Goal: Transaction & Acquisition: Purchase product/service

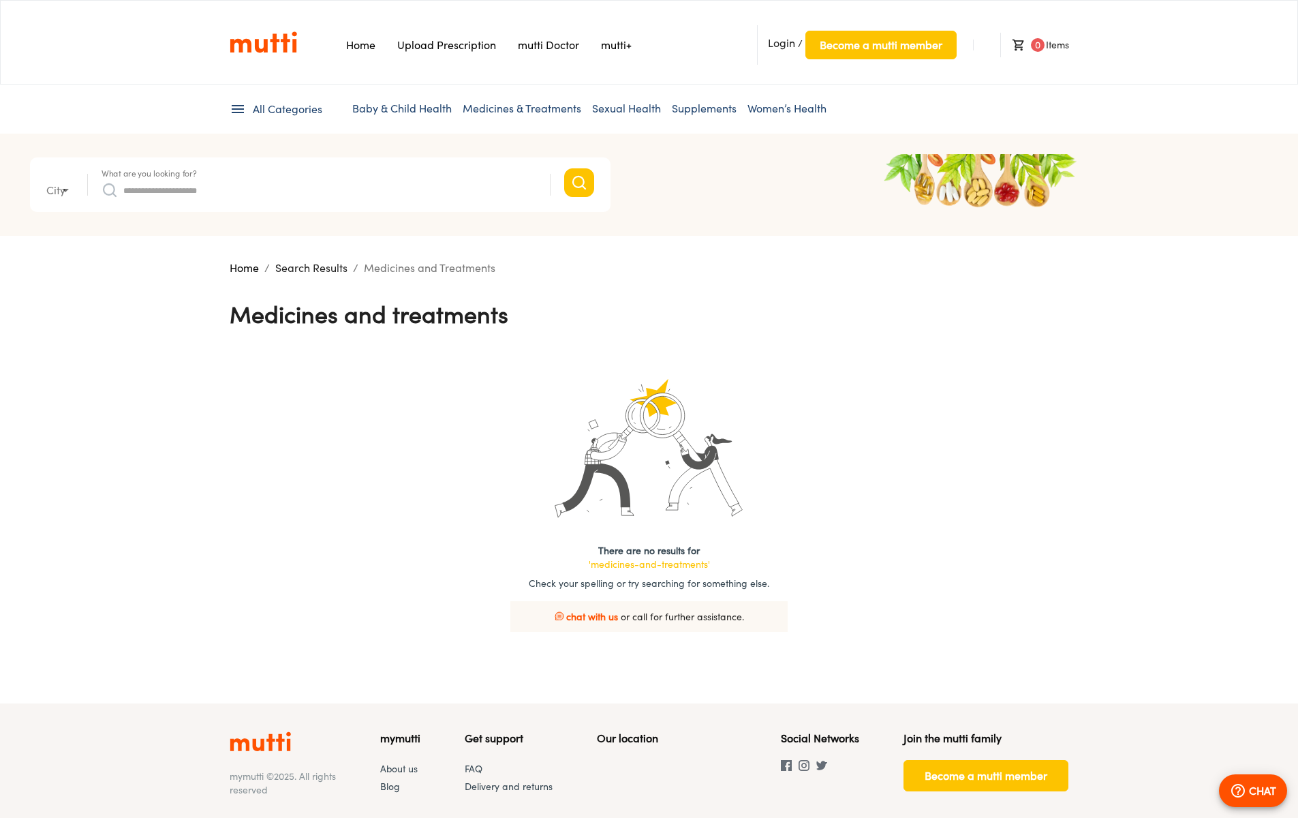
type input "*"
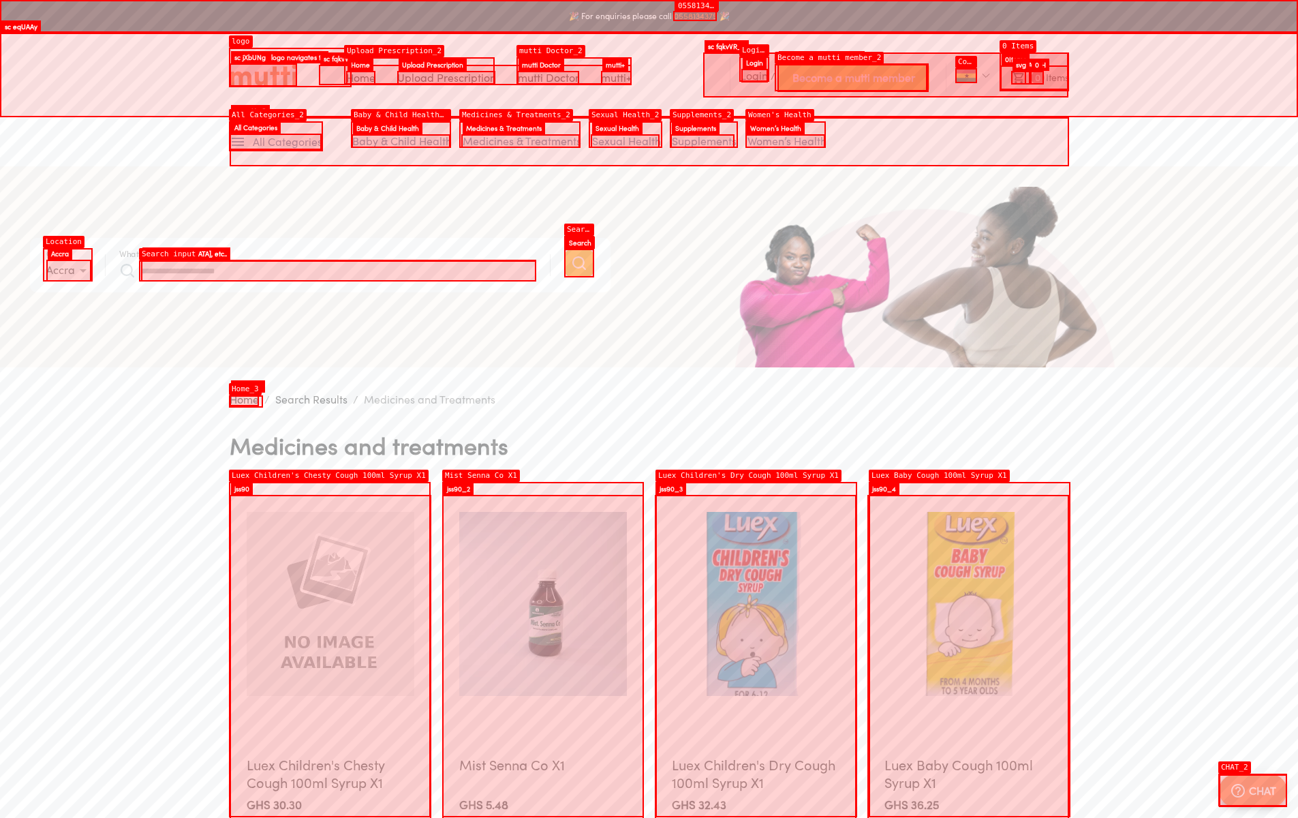
click at [330, 512] on img at bounding box center [331, 604] width 168 height 184
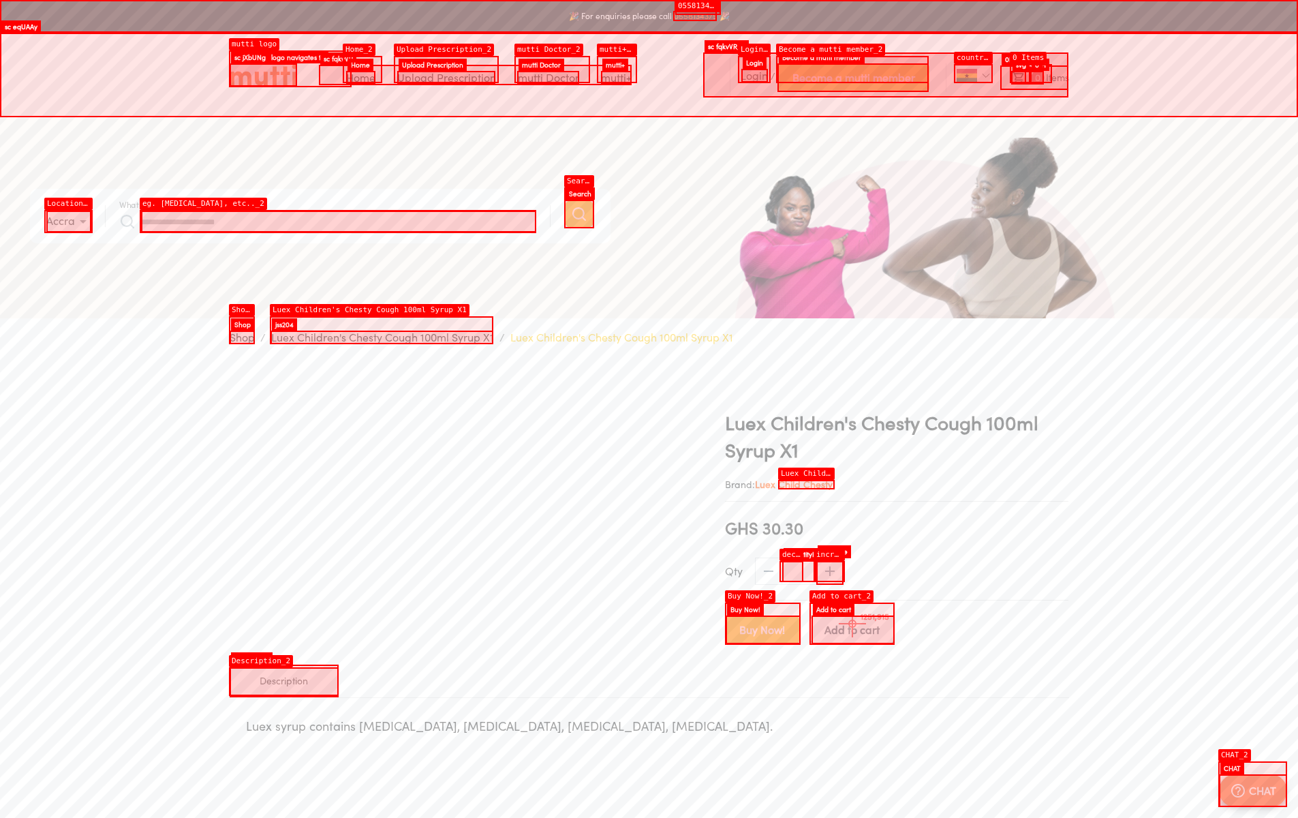
click at [852, 623] on span "Add to cart" at bounding box center [851, 629] width 55 height 19
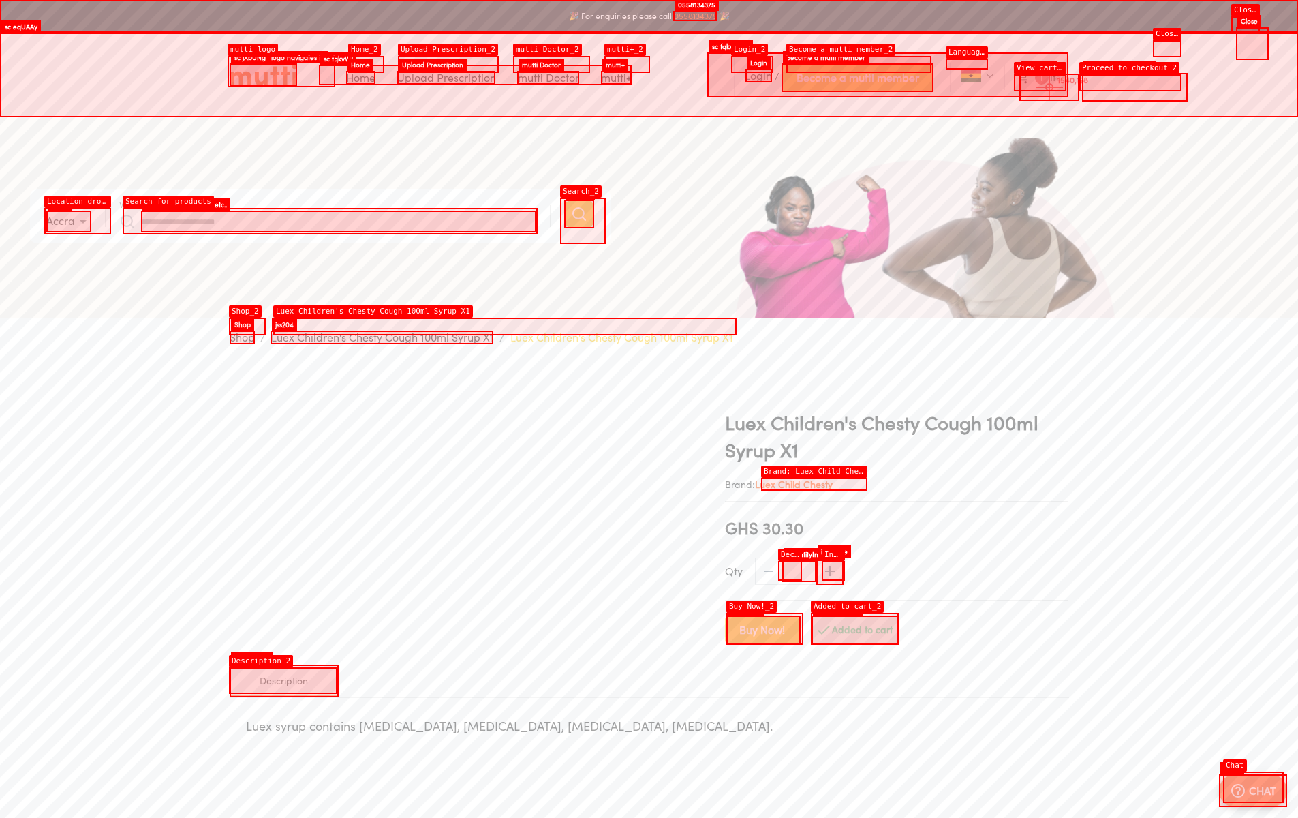
click at [1049, 87] on li "1 Item" at bounding box center [1036, 77] width 64 height 25
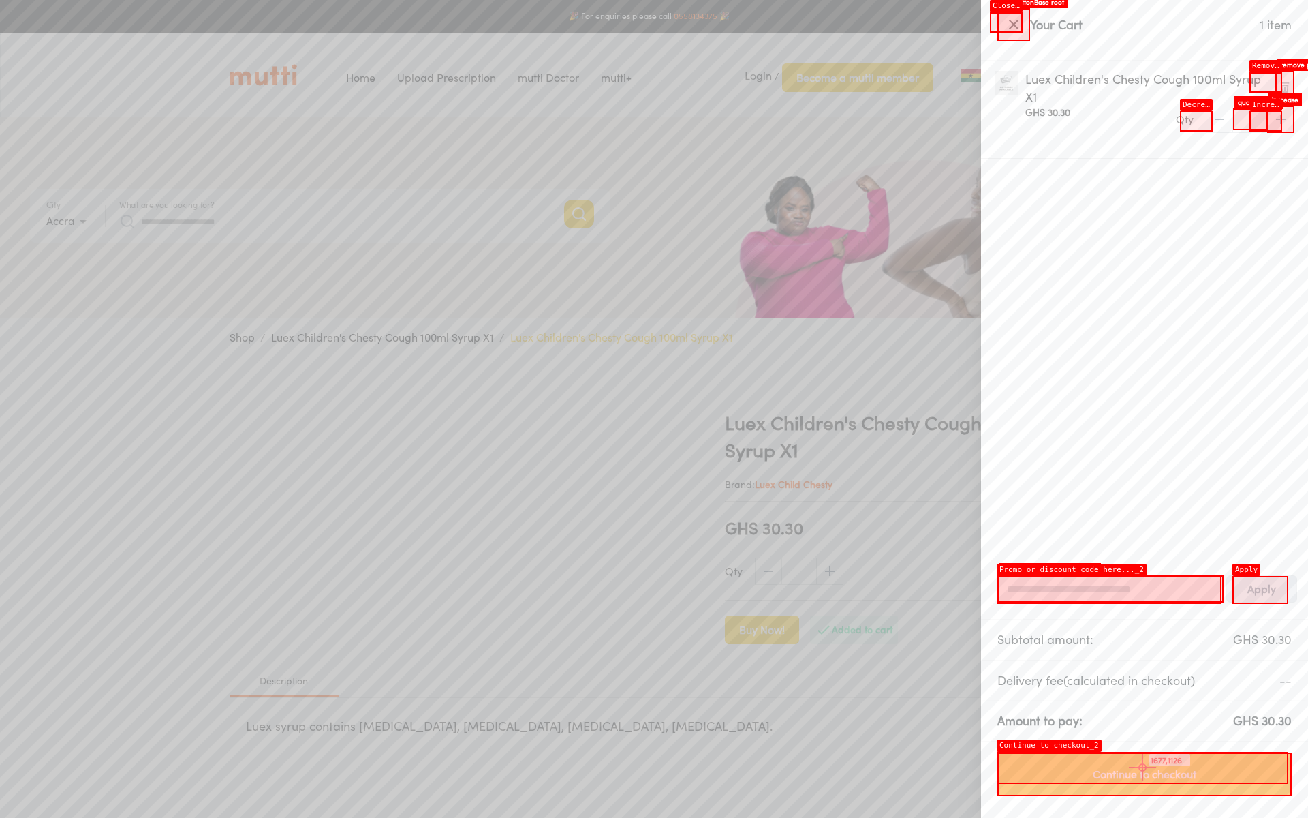
click at [1143, 767] on span "Continue to checkout" at bounding box center [1145, 774] width 266 height 19
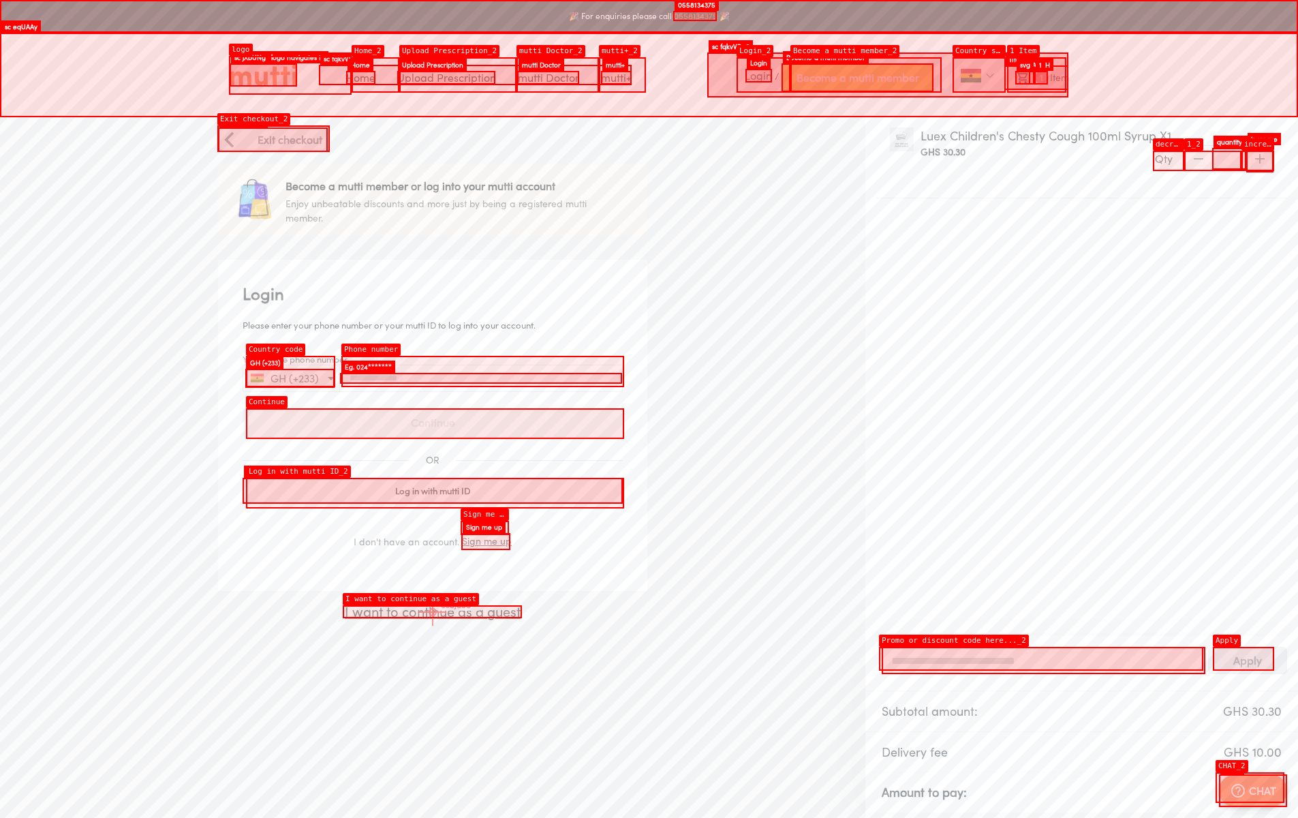
click at [433, 612] on p "I want to continue as a guest" at bounding box center [432, 612] width 429 height 20
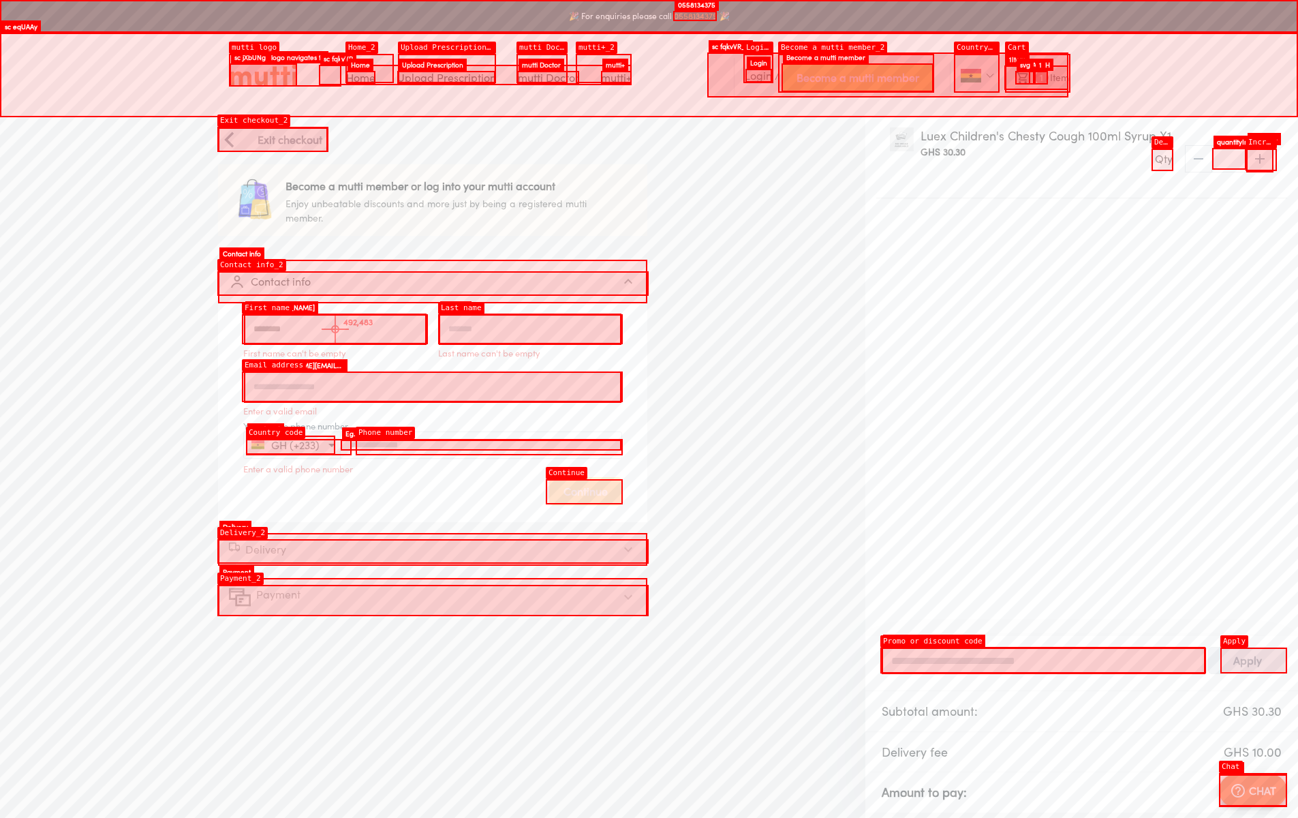
click at [335, 329] on input "First name" at bounding box center [335, 328] width 183 height 31
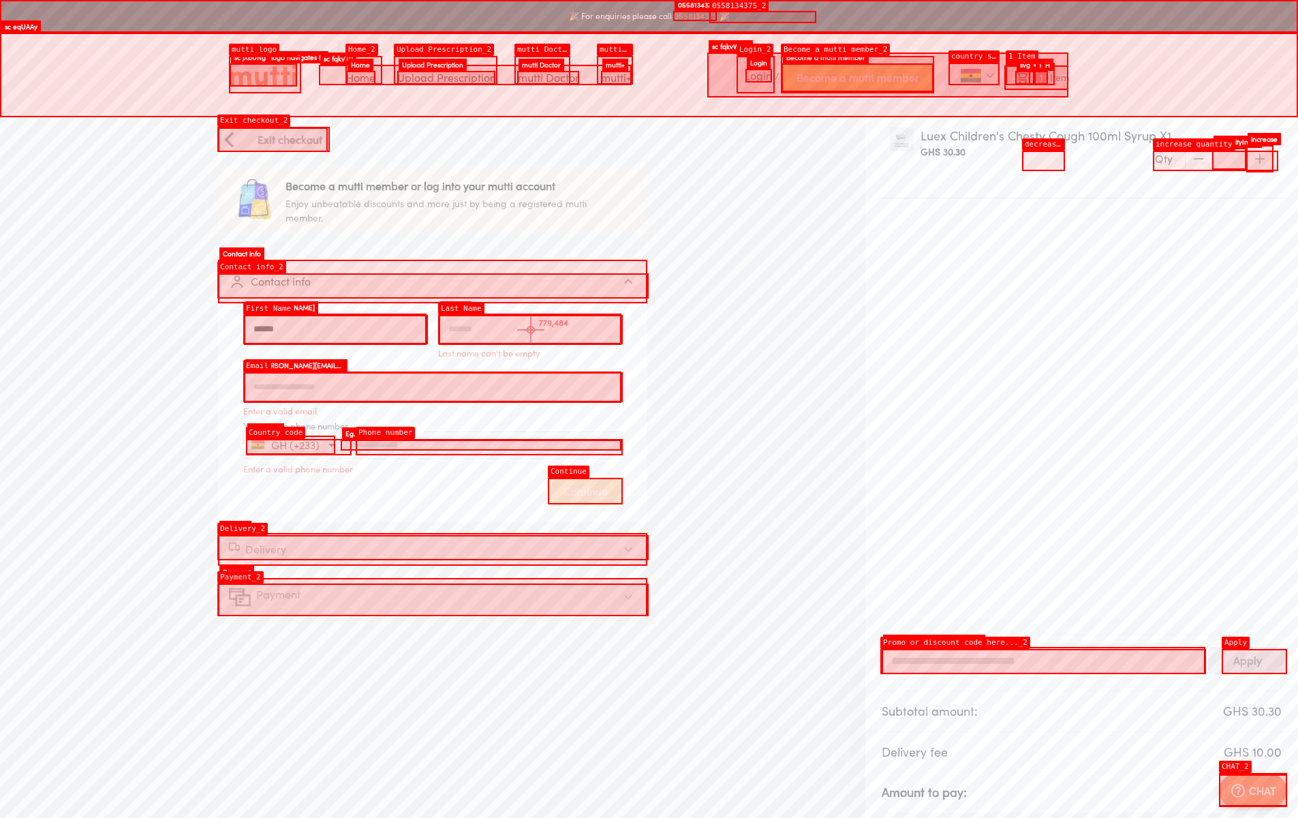
type input "******"
click at [531, 330] on input "Last name" at bounding box center [530, 328] width 183 height 31
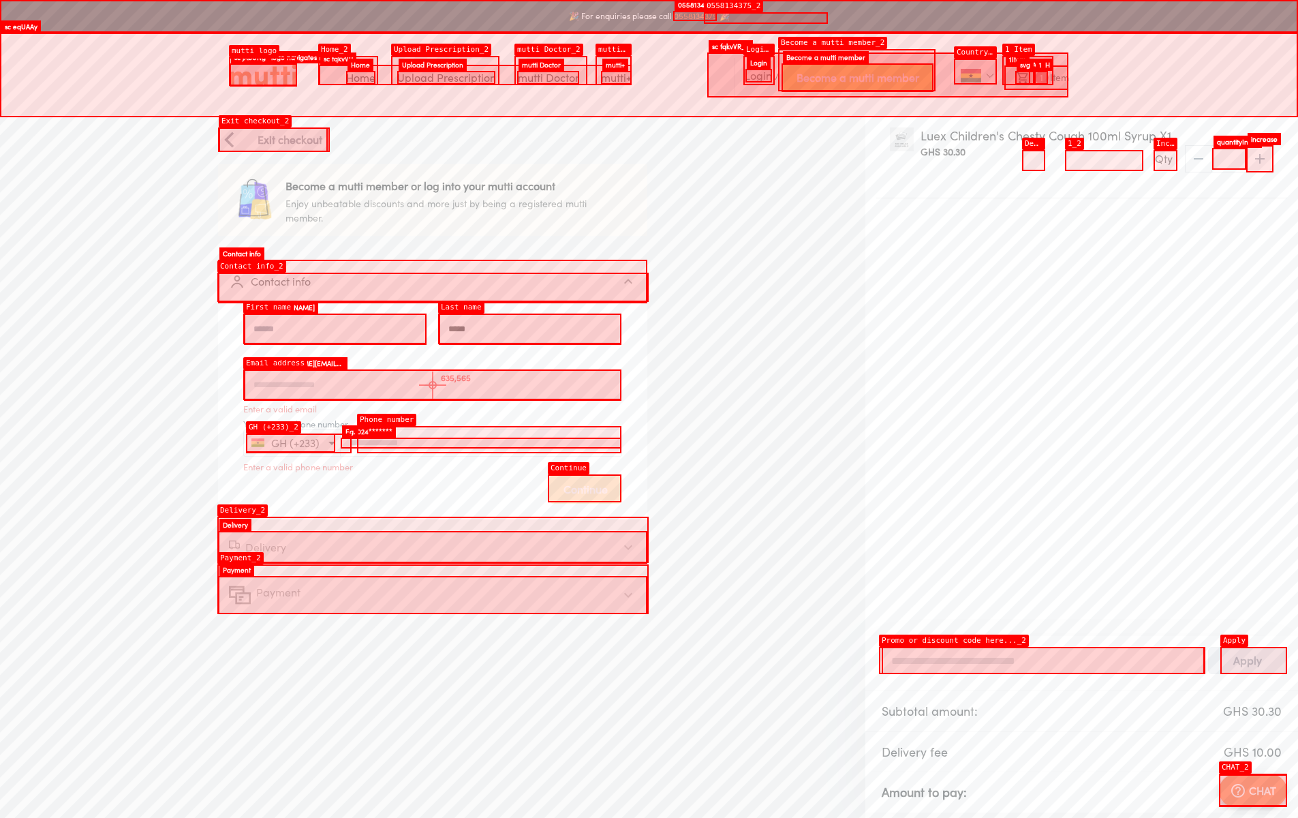
type input "*****"
click at [433, 385] on input "Email address" at bounding box center [432, 384] width 377 height 31
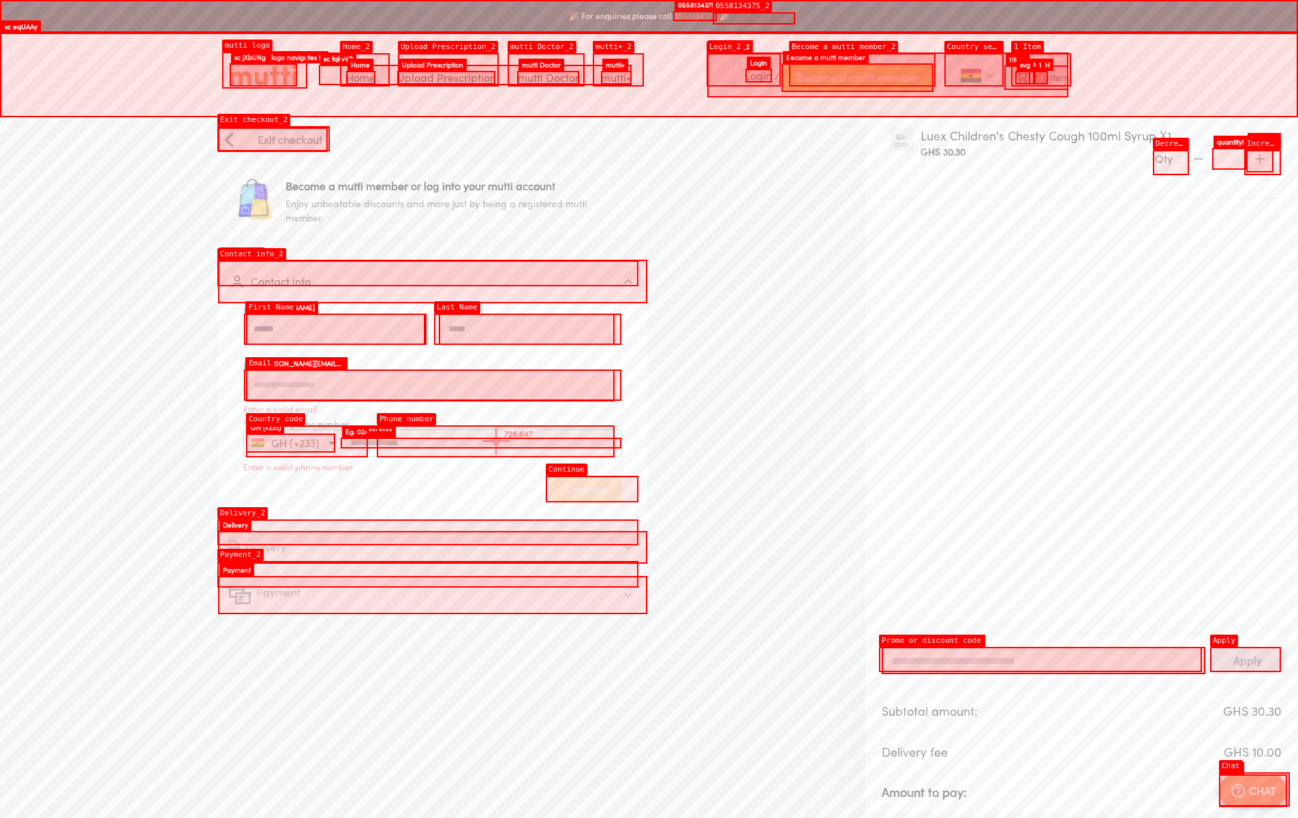
click at [496, 441] on input "Your active phone number" at bounding box center [481, 442] width 281 height 10
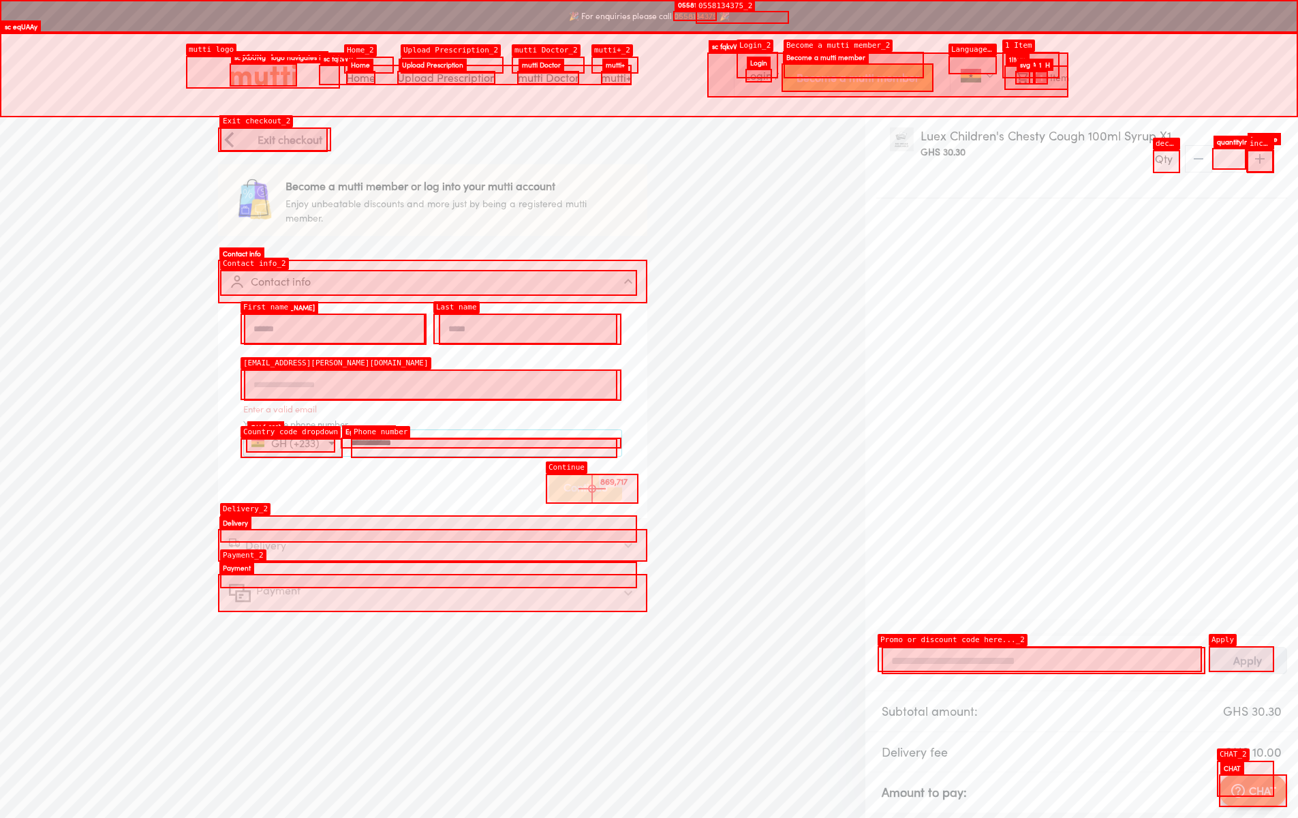
type input "**********"
click at [592, 489] on div "Continue" at bounding box center [585, 487] width 73 height 29
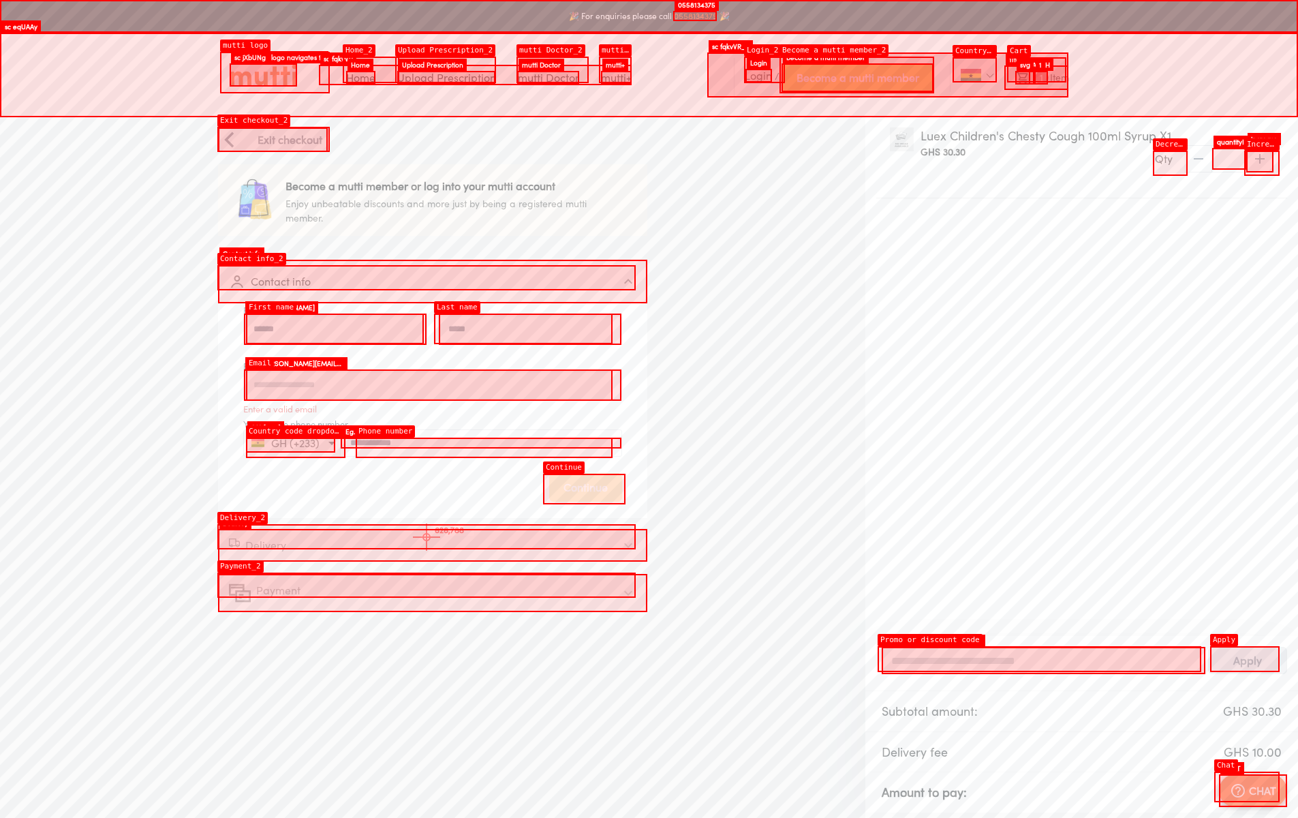
click at [427, 537] on div "Delivery" at bounding box center [420, 545] width 383 height 16
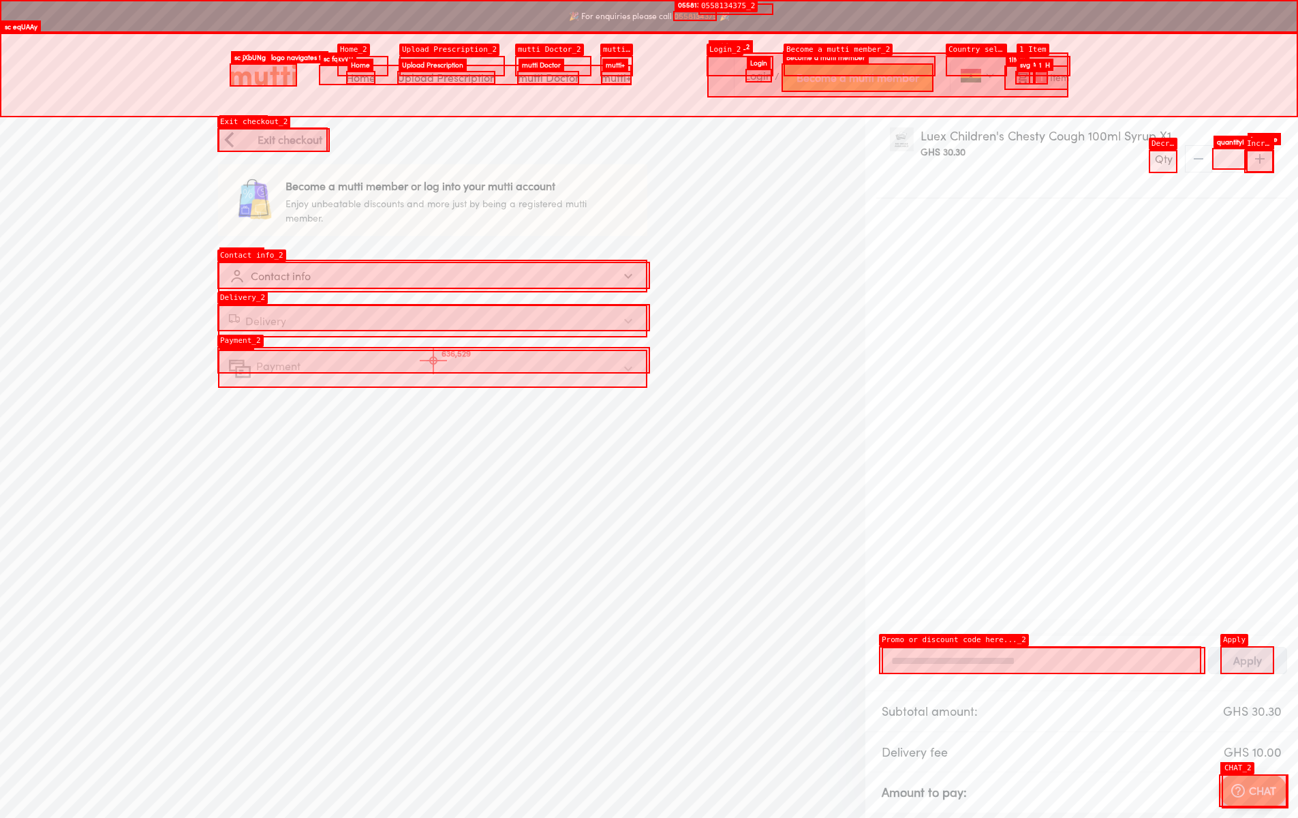
click at [433, 360] on div "Payment" at bounding box center [420, 369] width 383 height 22
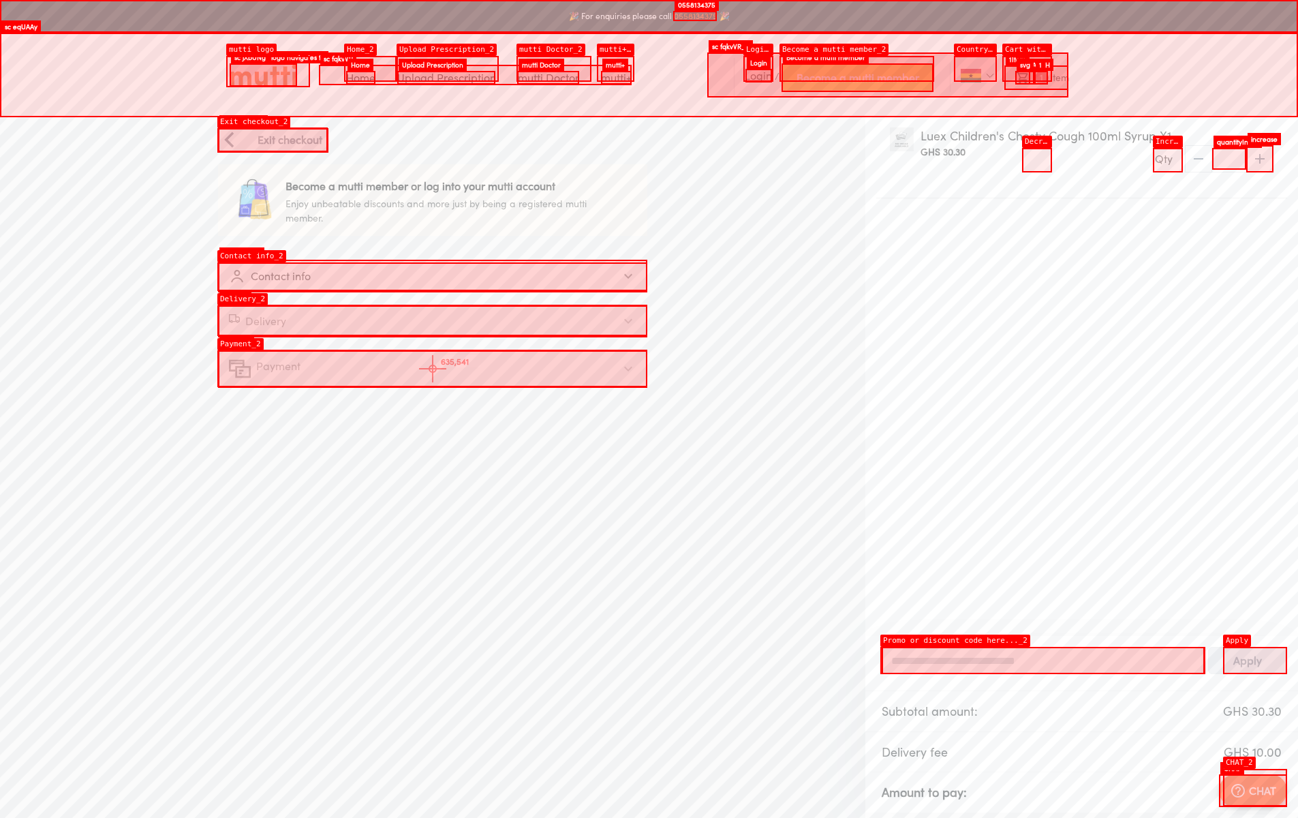
click at [433, 369] on div "Payment" at bounding box center [420, 369] width 383 height 22
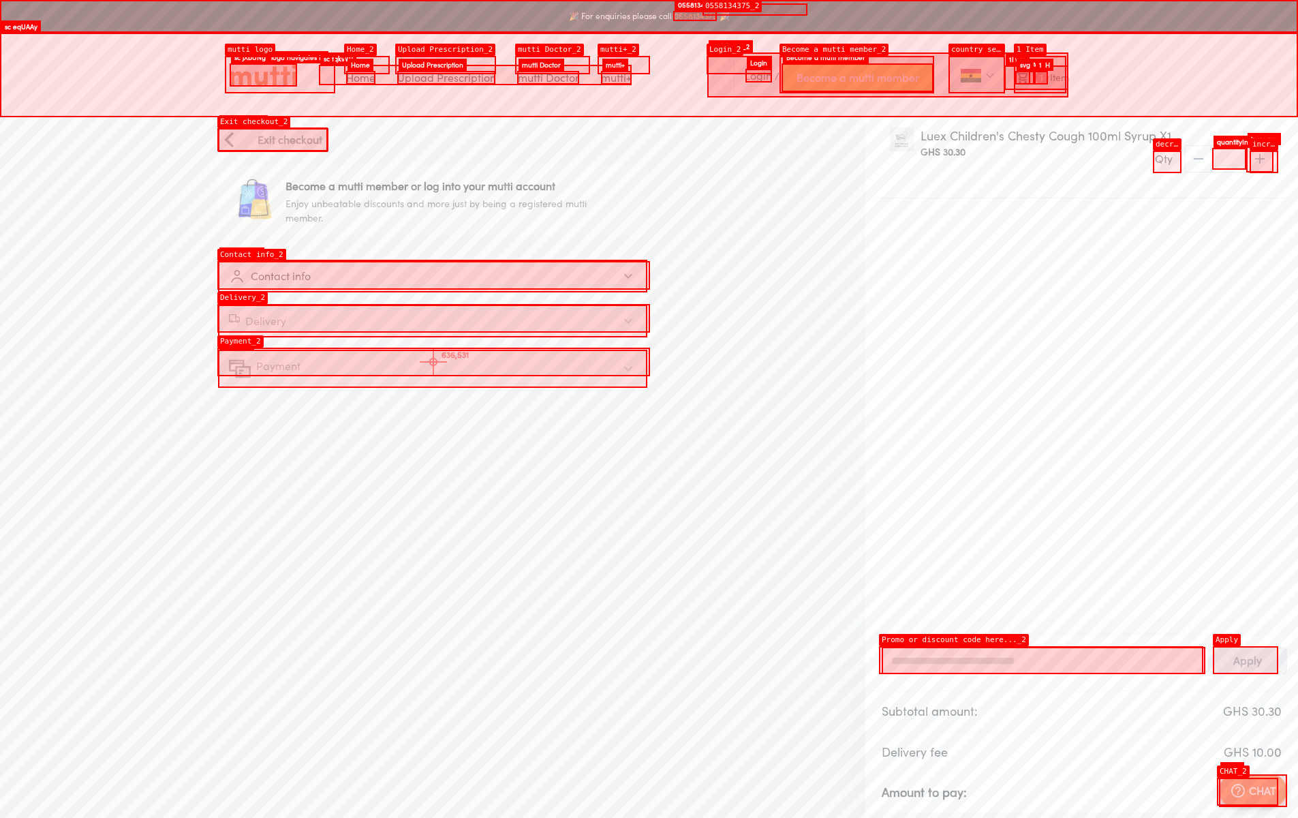
click at [433, 362] on div "Payment" at bounding box center [420, 369] width 383 height 22
